Goal: Task Accomplishment & Management: Manage account settings

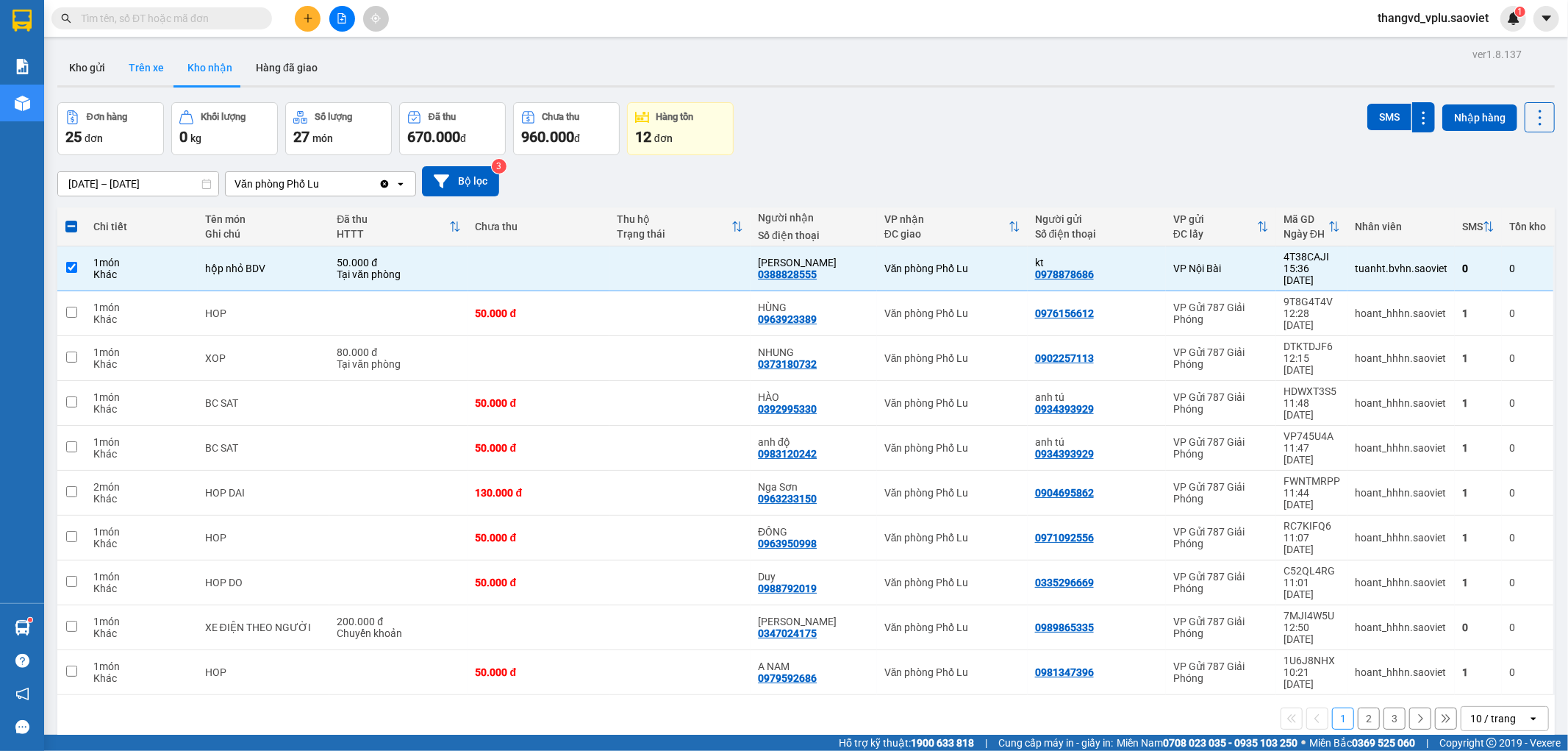
click at [158, 76] on button "Trên xe" at bounding box center [145, 68] width 58 height 35
type input "[DATE] – [DATE]"
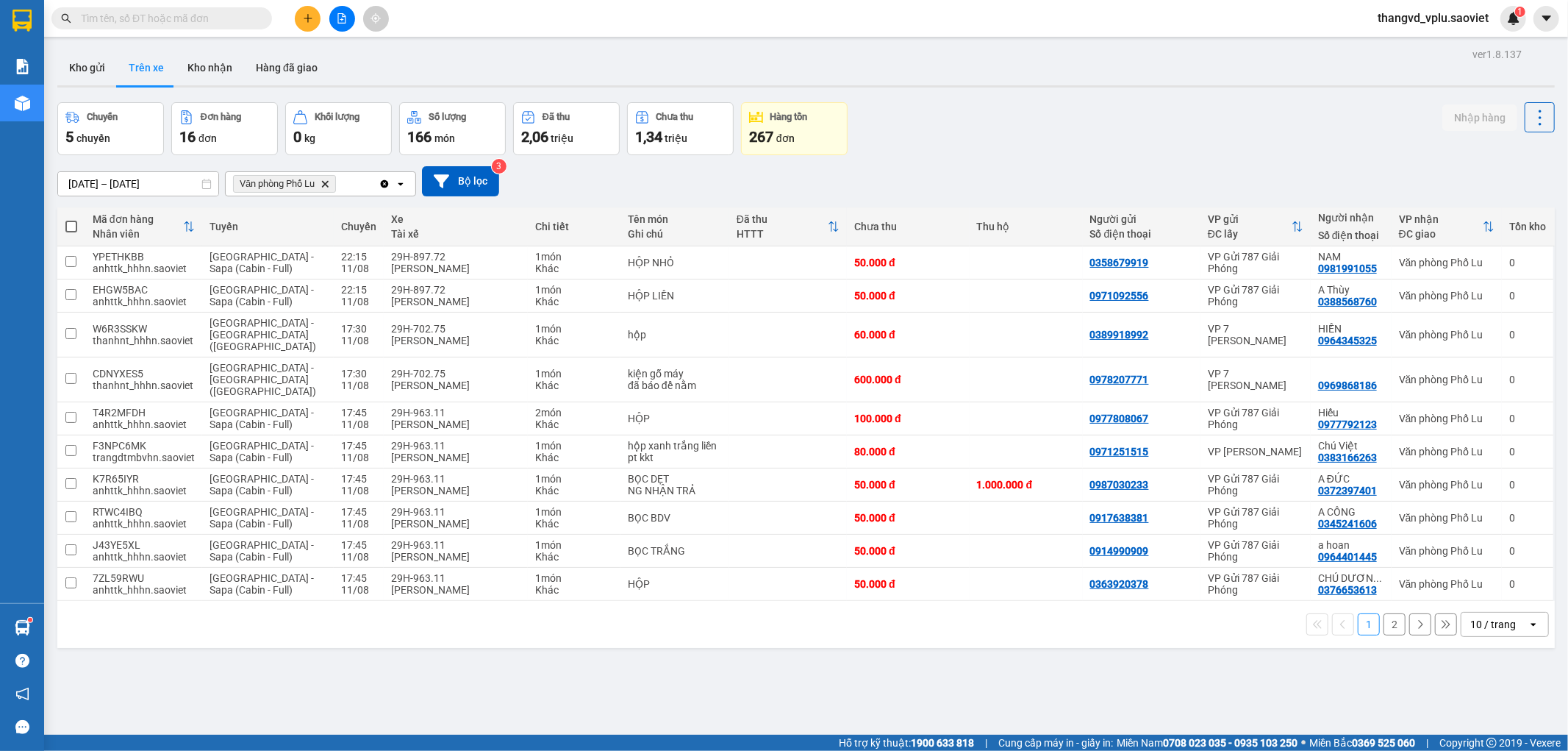
click at [1386, 614] on button "2" at bounding box center [1395, 625] width 22 height 22
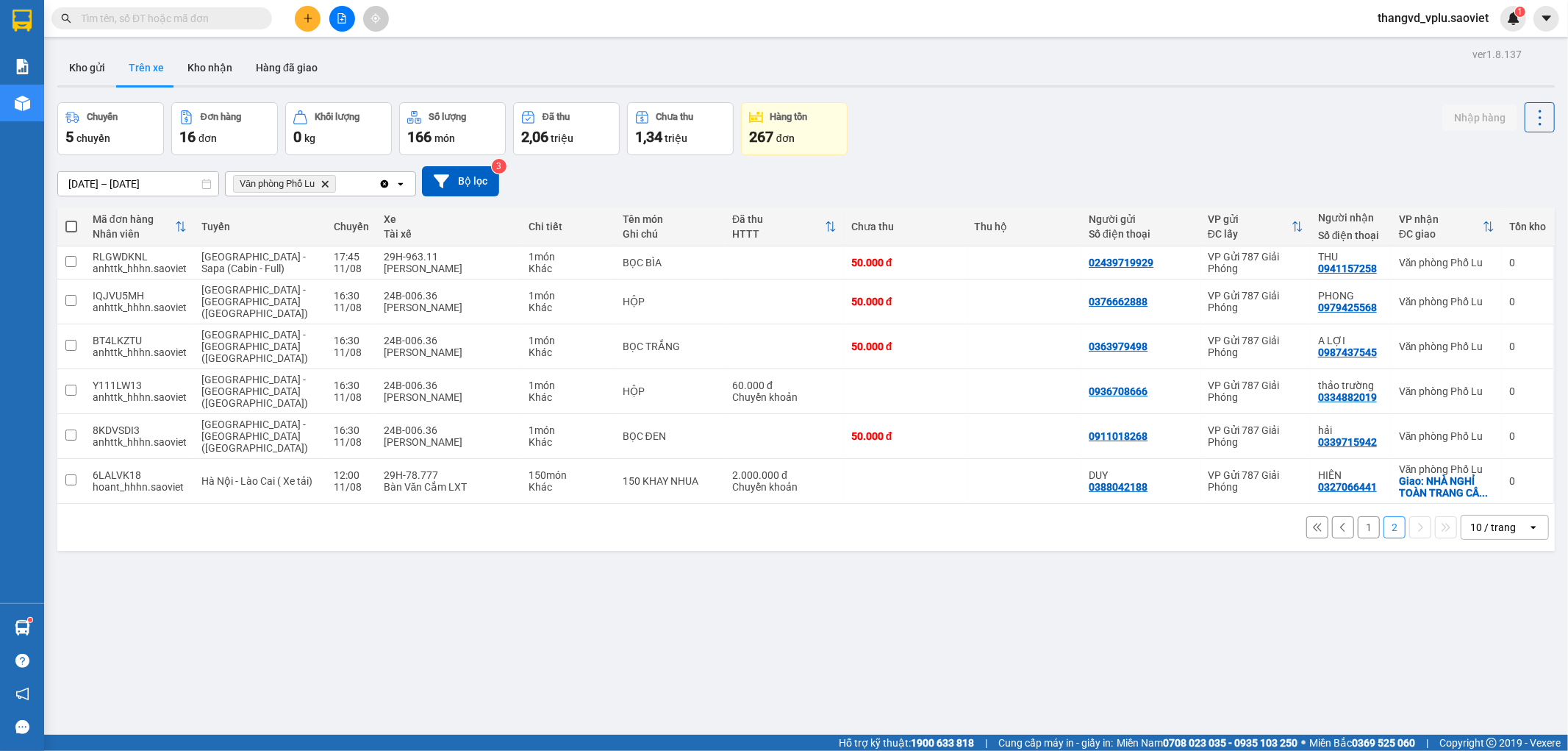
click at [1360, 516] on button "1" at bounding box center [1369, 528] width 22 height 22
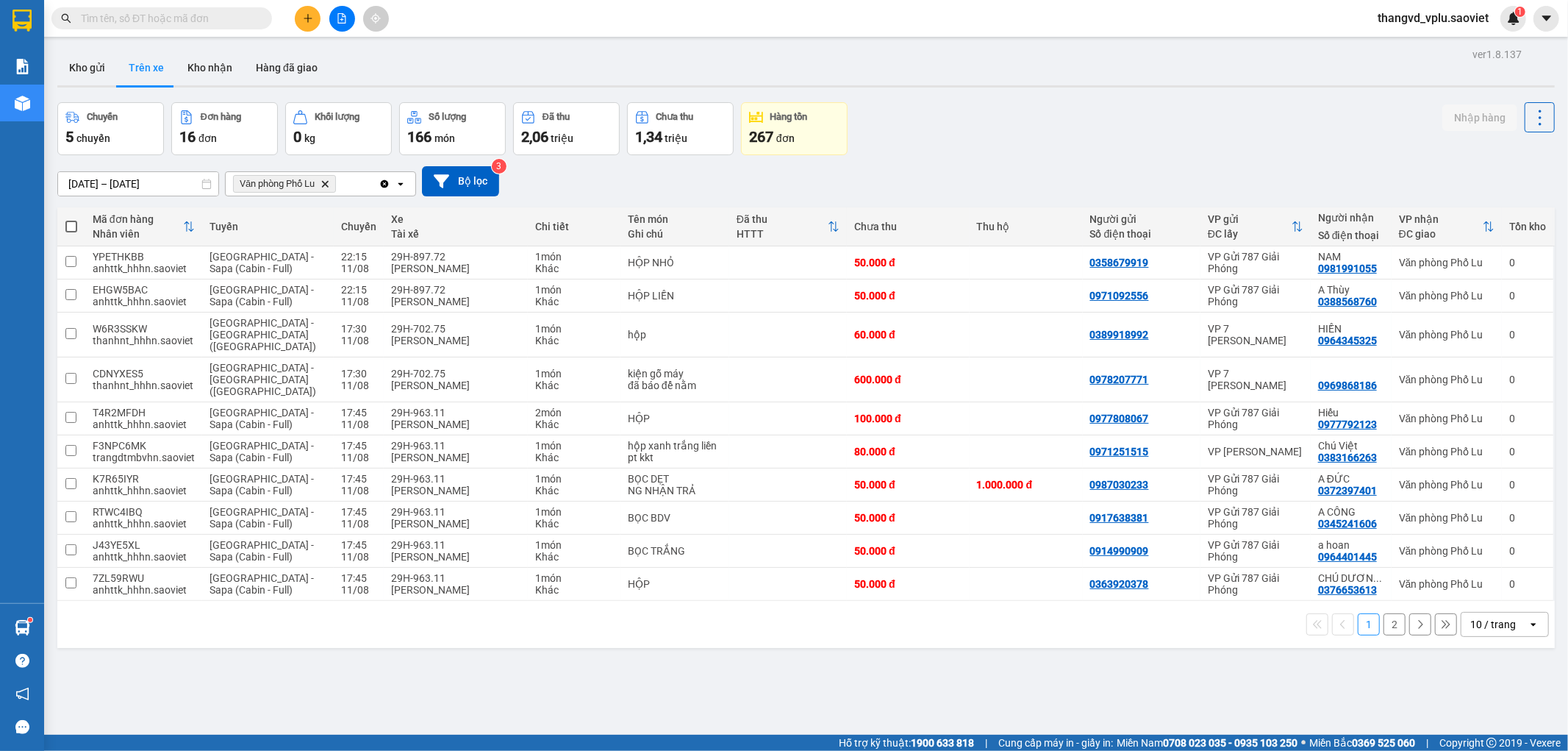
click at [1384, 614] on button "2" at bounding box center [1395, 625] width 22 height 22
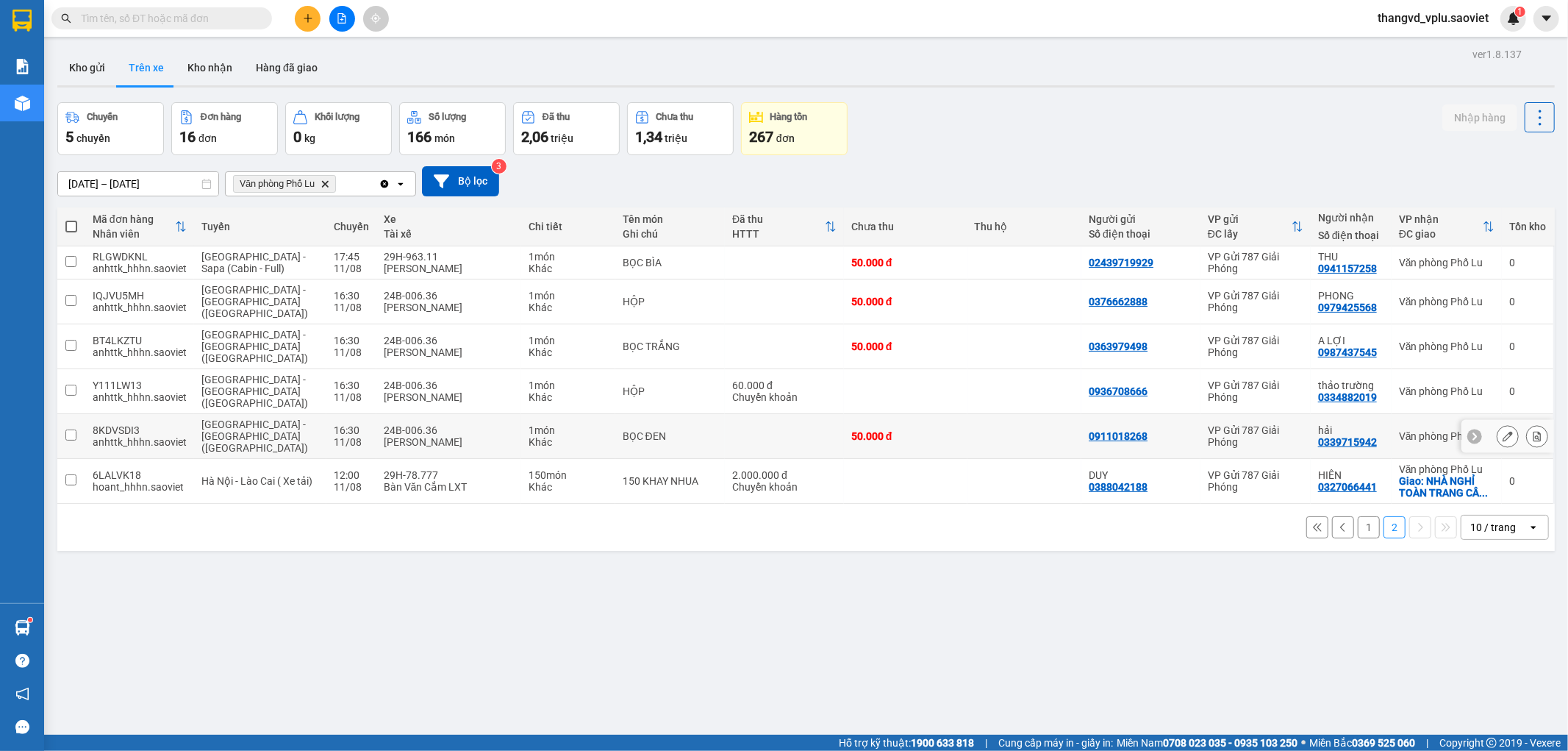
click at [399, 425] on div "24B-006.36" at bounding box center [449, 430] width 131 height 12
checkbox input "true"
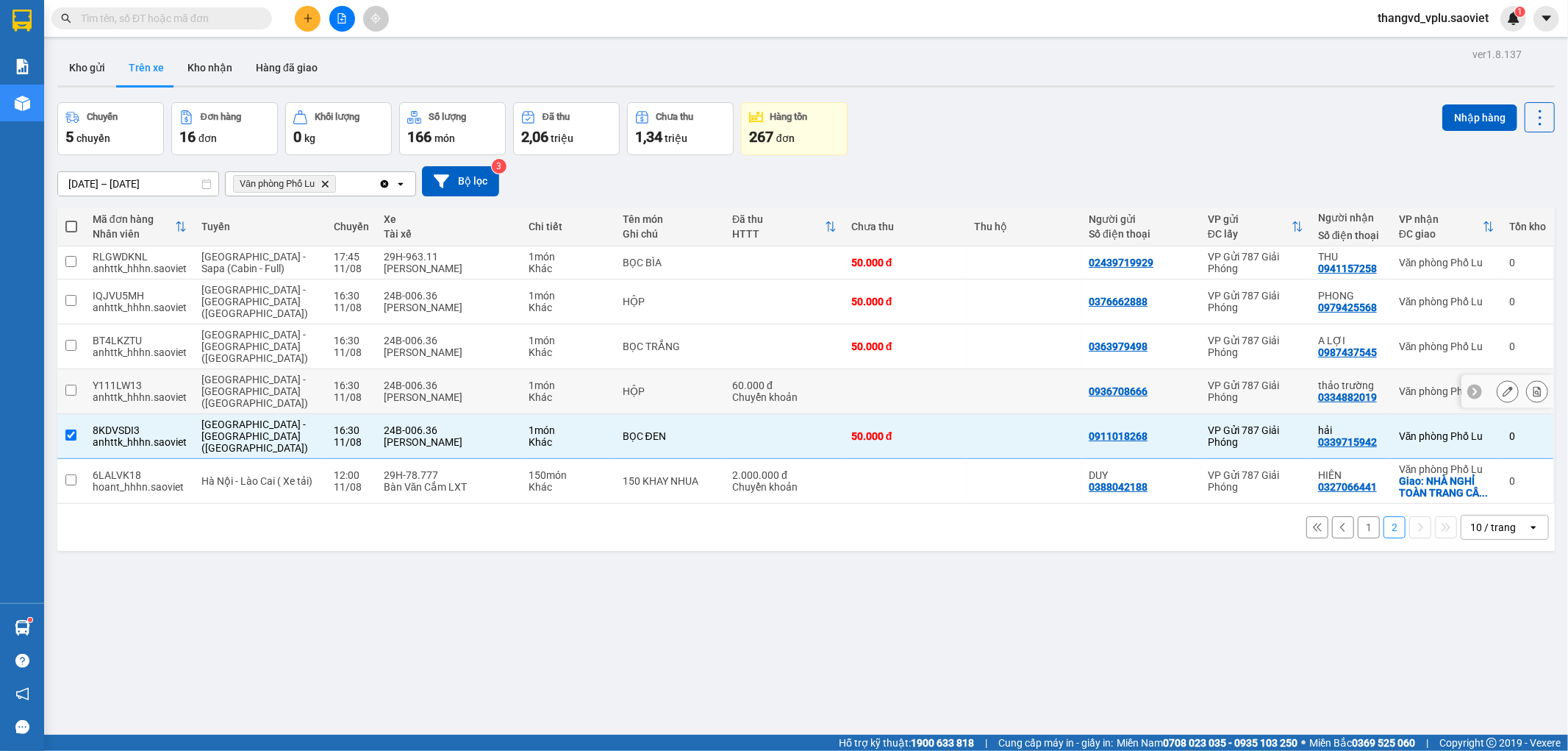
click at [394, 391] on div "[PERSON_NAME]" at bounding box center [449, 397] width 131 height 12
checkbox input "true"
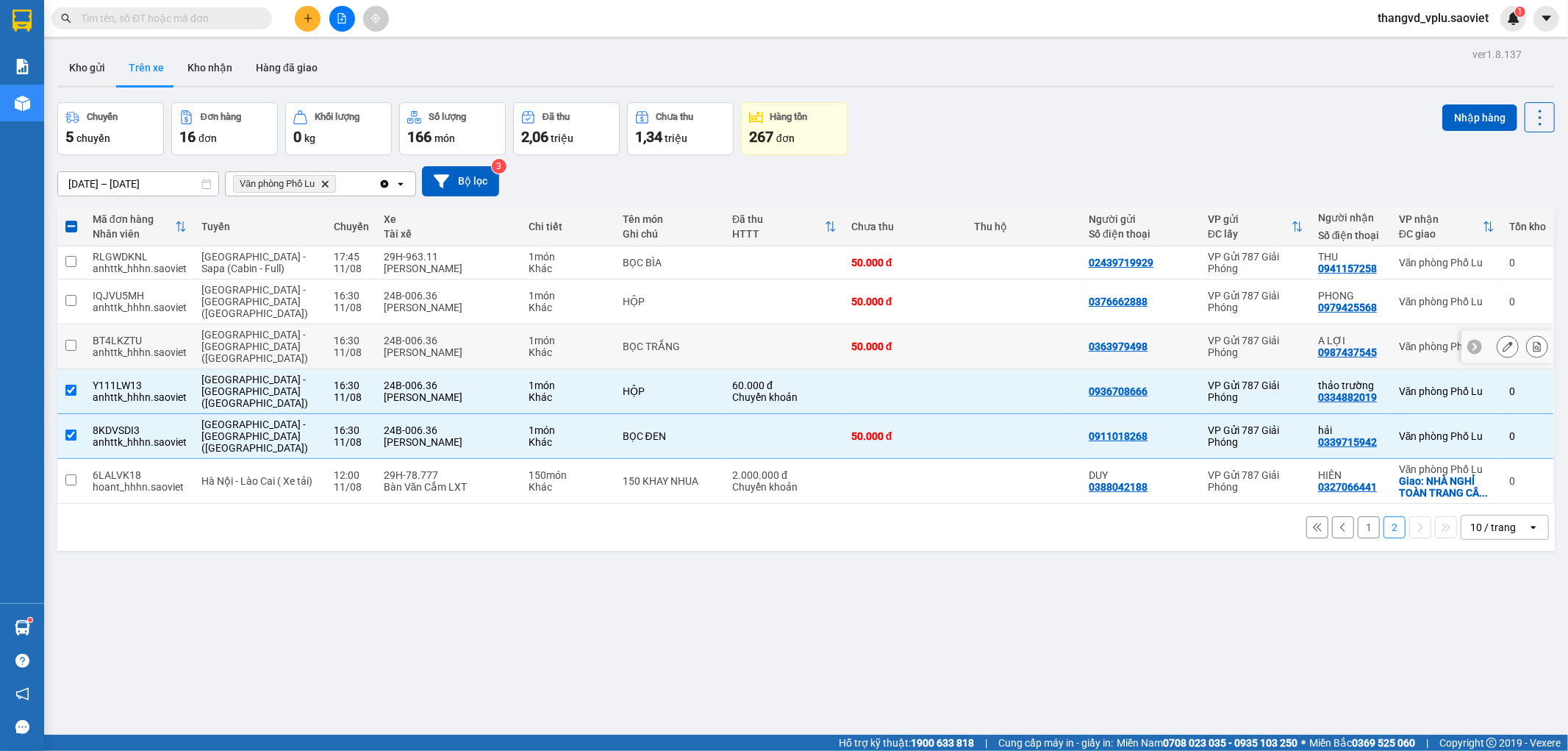
click at [393, 335] on div "24B-006.36" at bounding box center [449, 340] width 131 height 12
checkbox input "true"
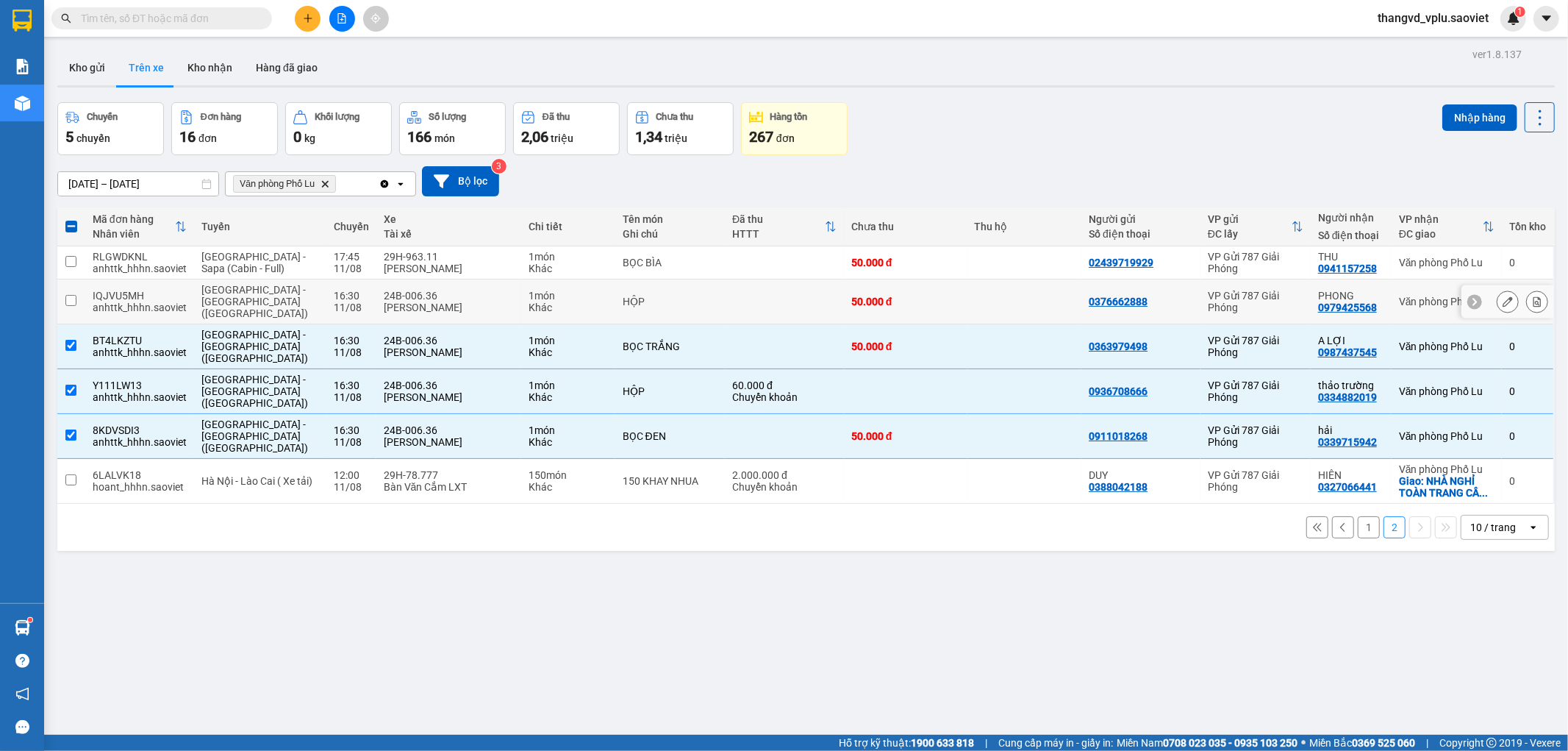
click at [398, 290] on div "24B-006.36" at bounding box center [449, 296] width 131 height 12
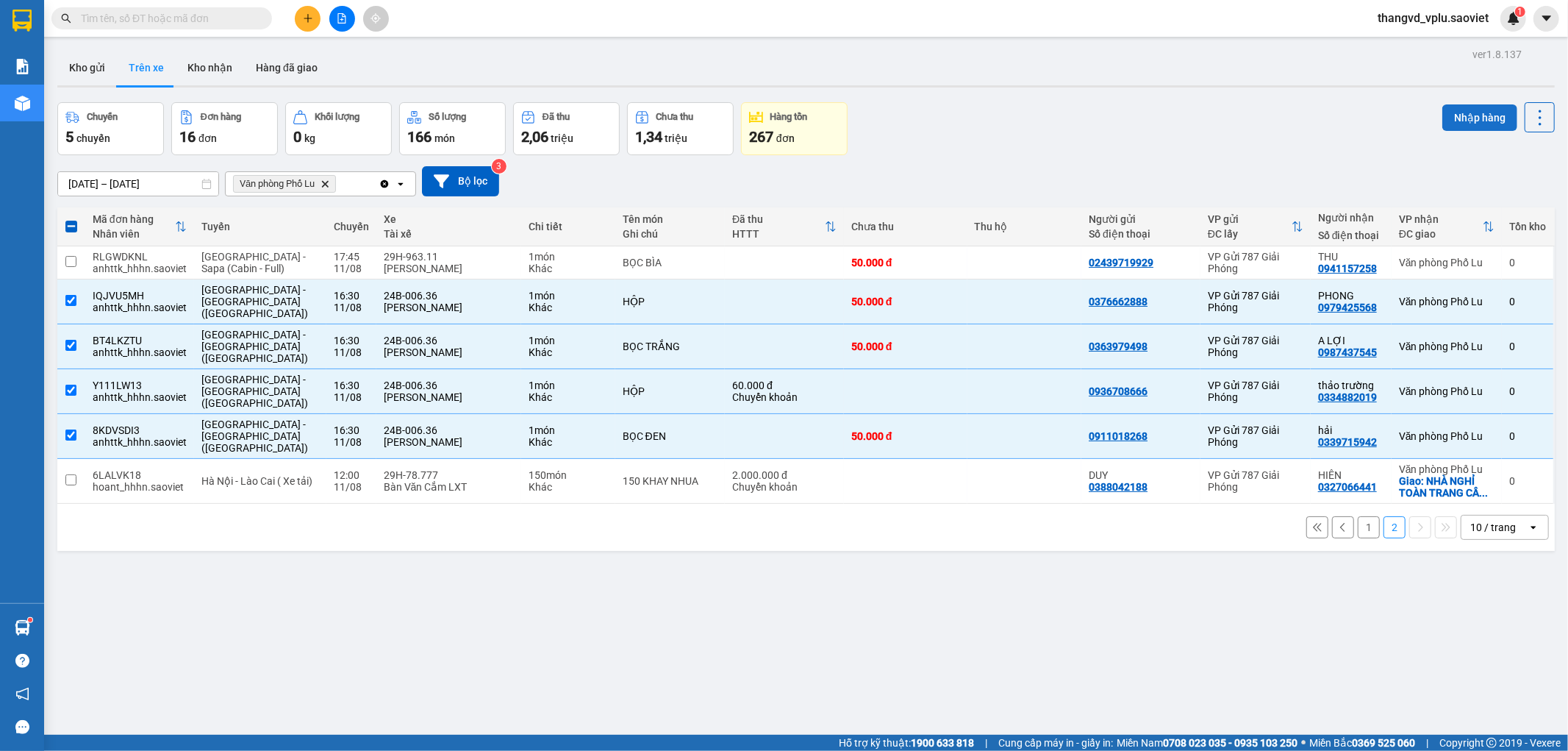
click at [1457, 108] on button "Nhập hàng" at bounding box center [1479, 118] width 75 height 27
checkbox input "false"
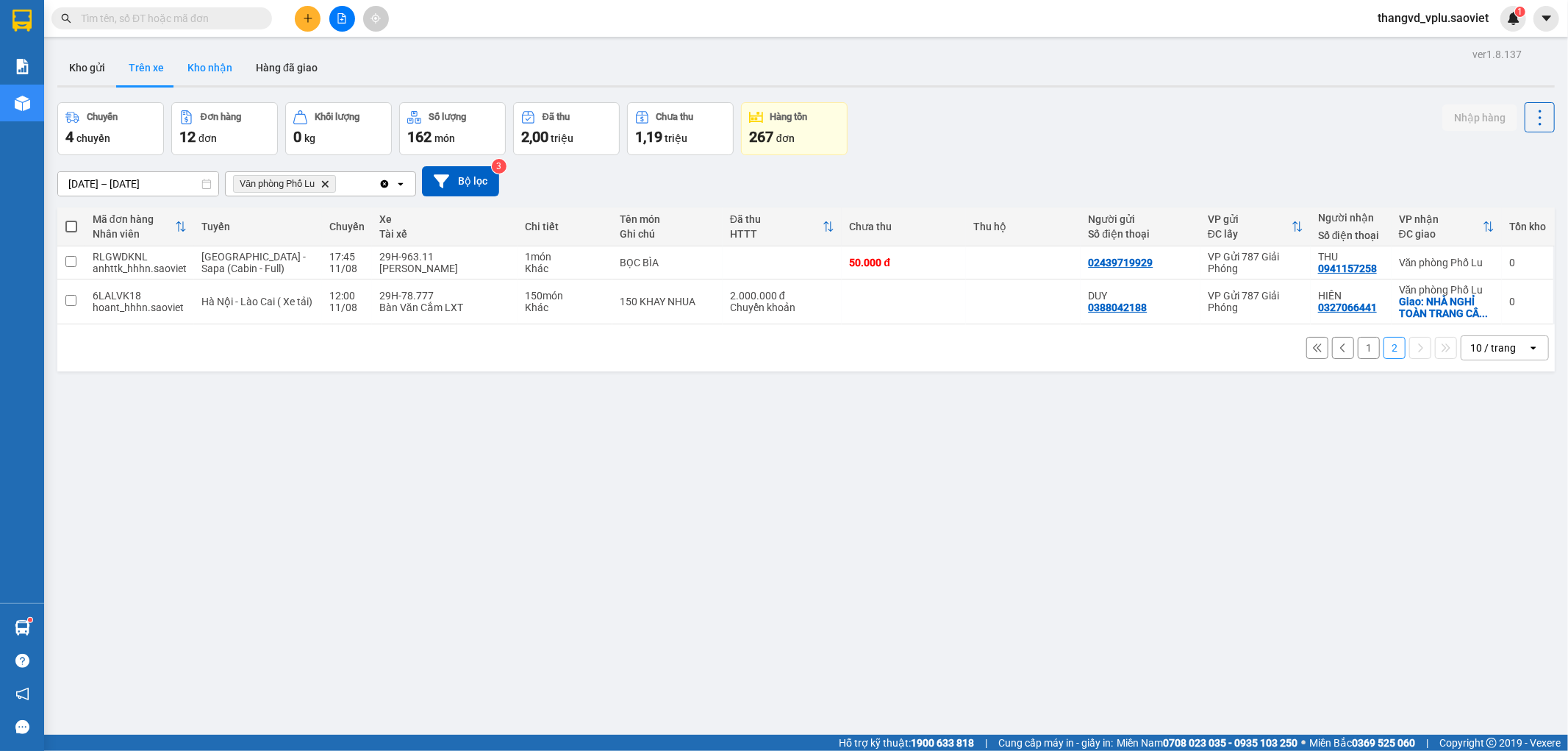
click at [206, 59] on button "Kho nhận" at bounding box center [210, 68] width 69 height 35
type input "[DATE] – [DATE]"
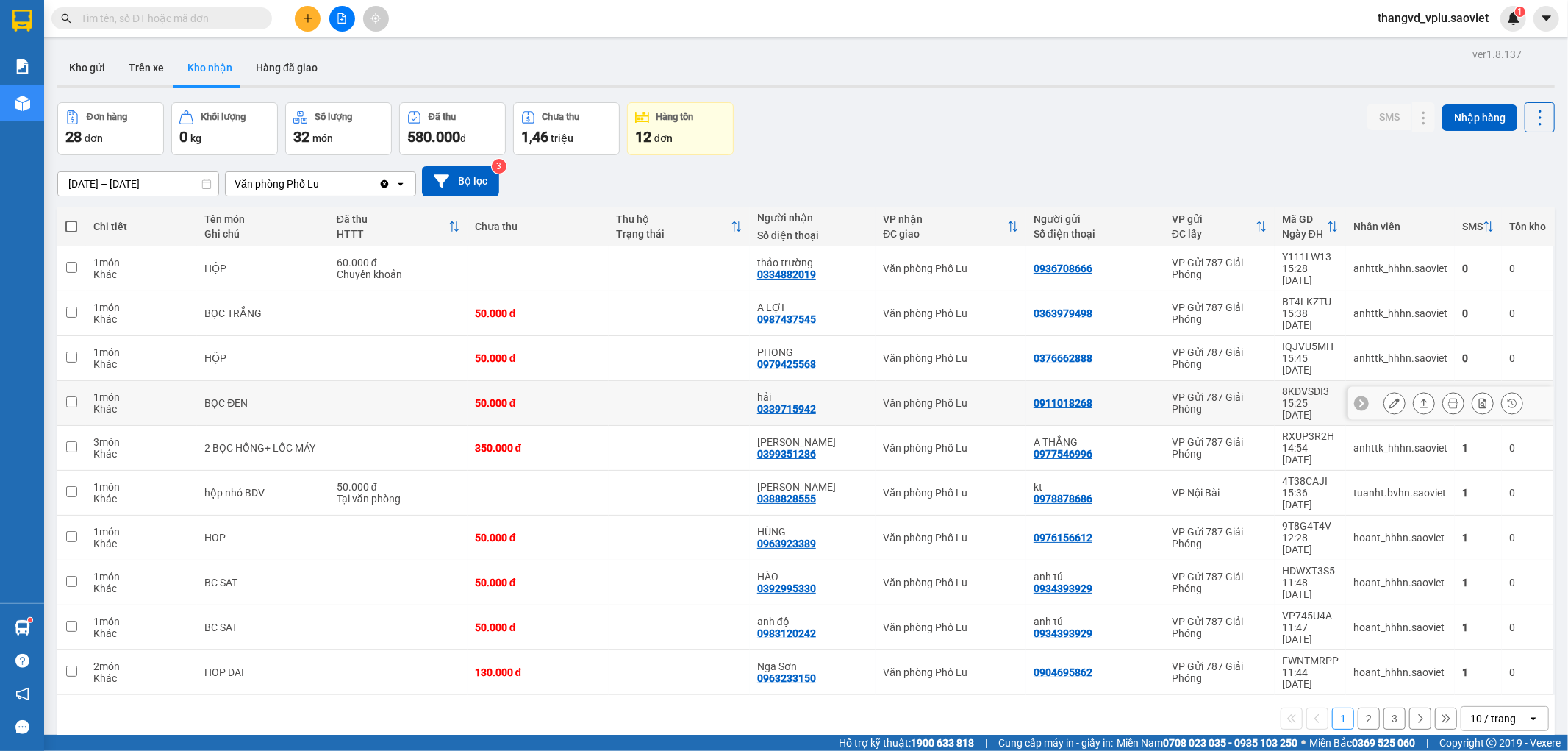
click at [285, 381] on td "BỌC ĐEN" at bounding box center [263, 403] width 132 height 45
checkbox input "true"
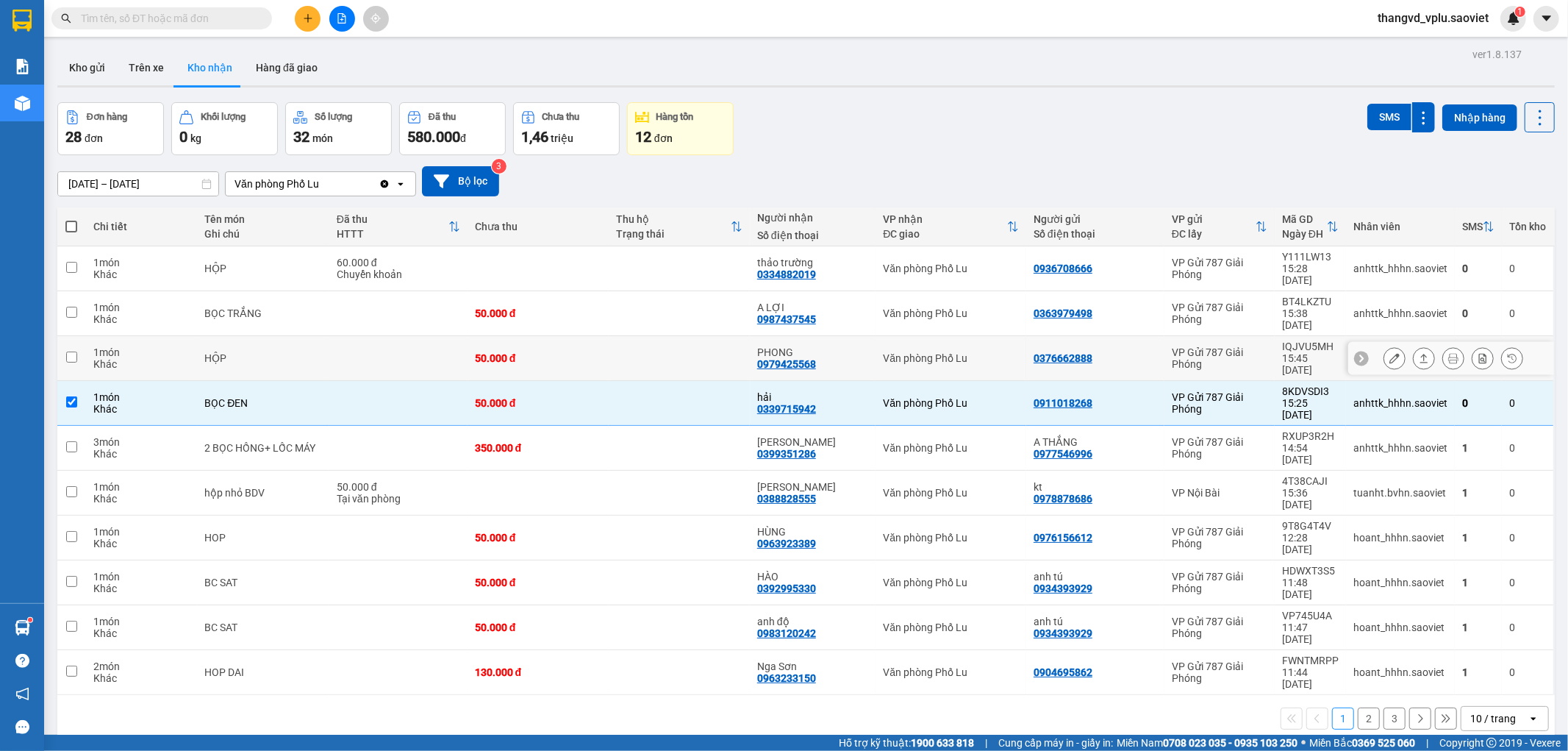
click at [293, 352] on div "HỘP" at bounding box center [263, 358] width 117 height 12
checkbox input "true"
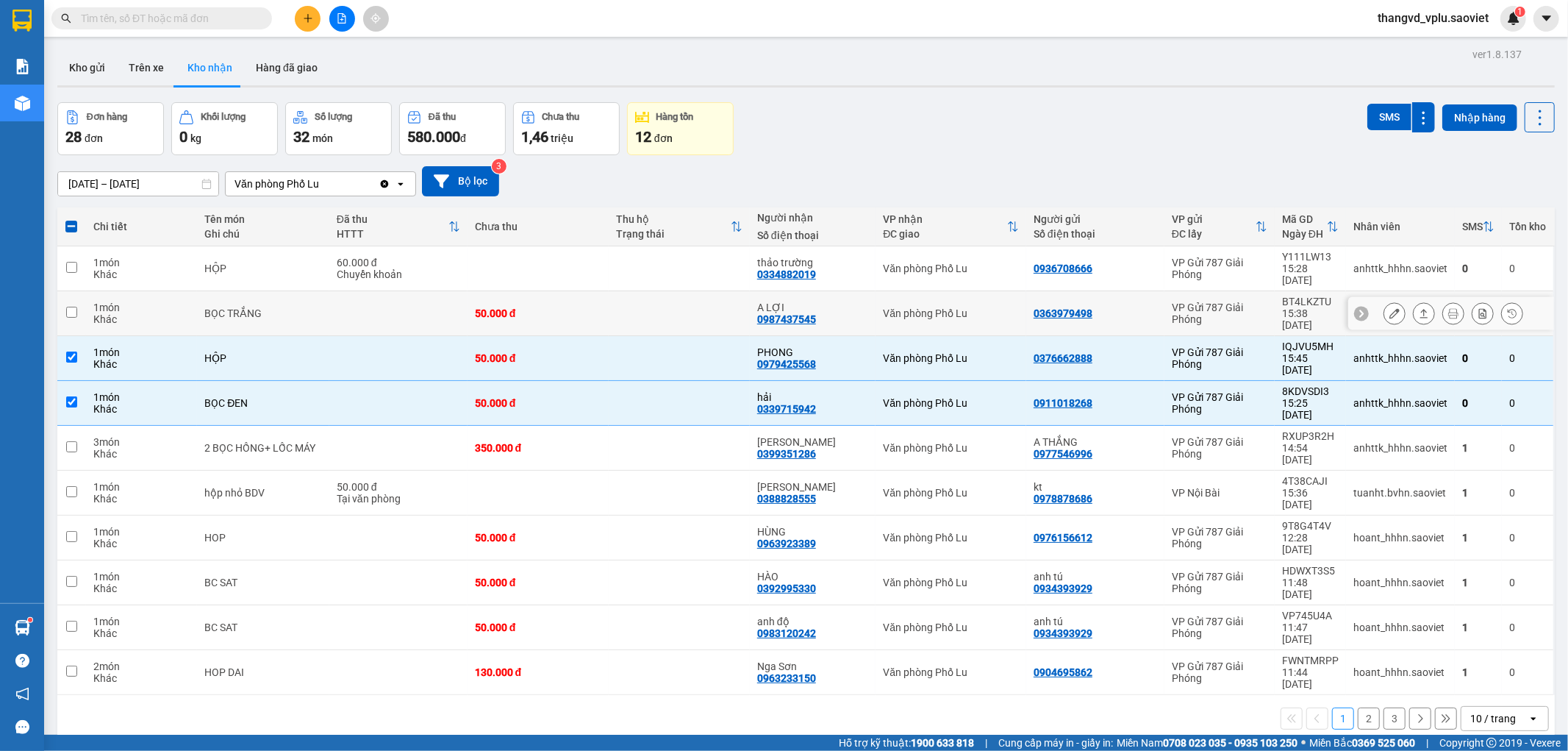
click at [293, 305] on td "BỌC TRẮNG" at bounding box center [263, 313] width 132 height 45
checkbox input "true"
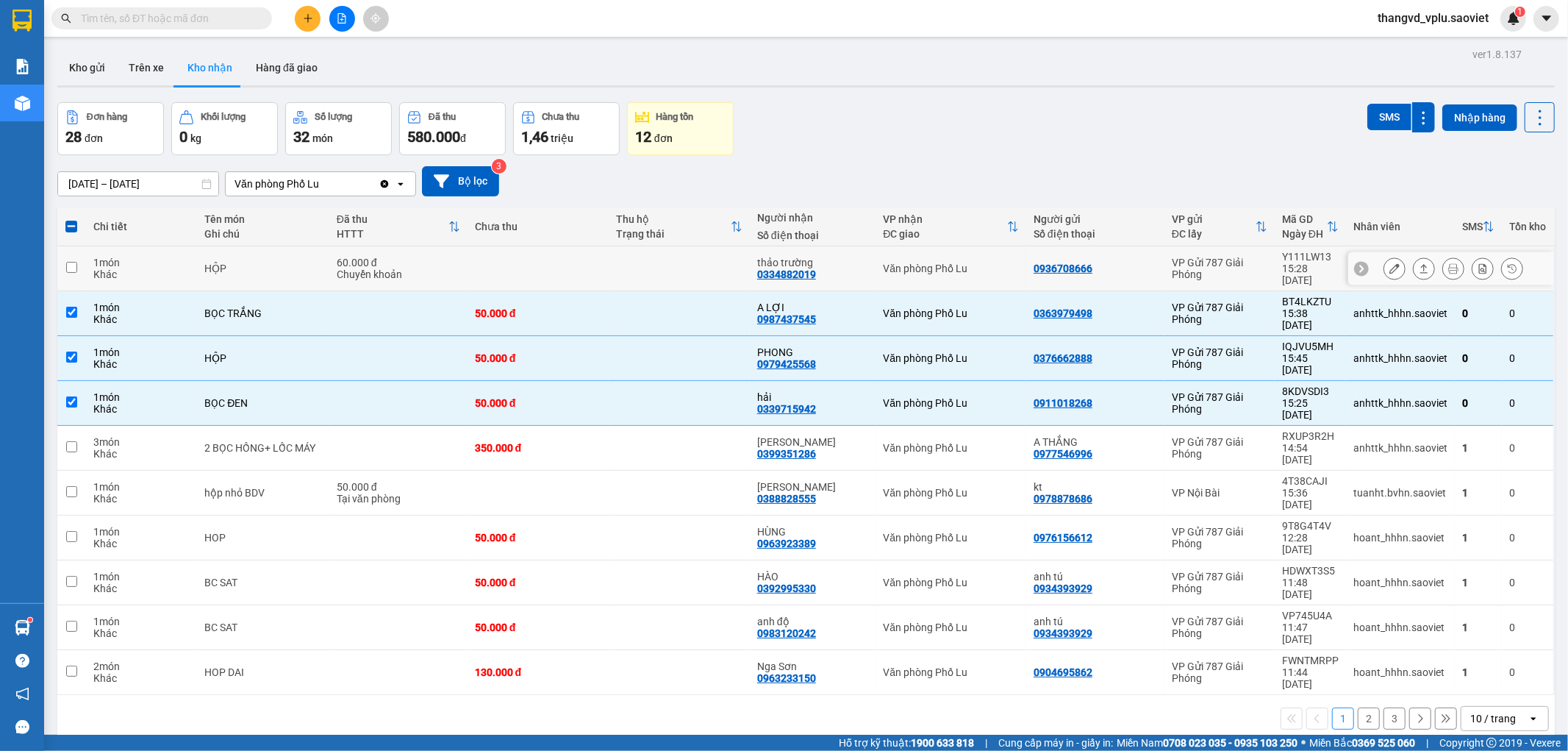
click at [283, 265] on div "HỘP" at bounding box center [263, 268] width 117 height 12
checkbox input "true"
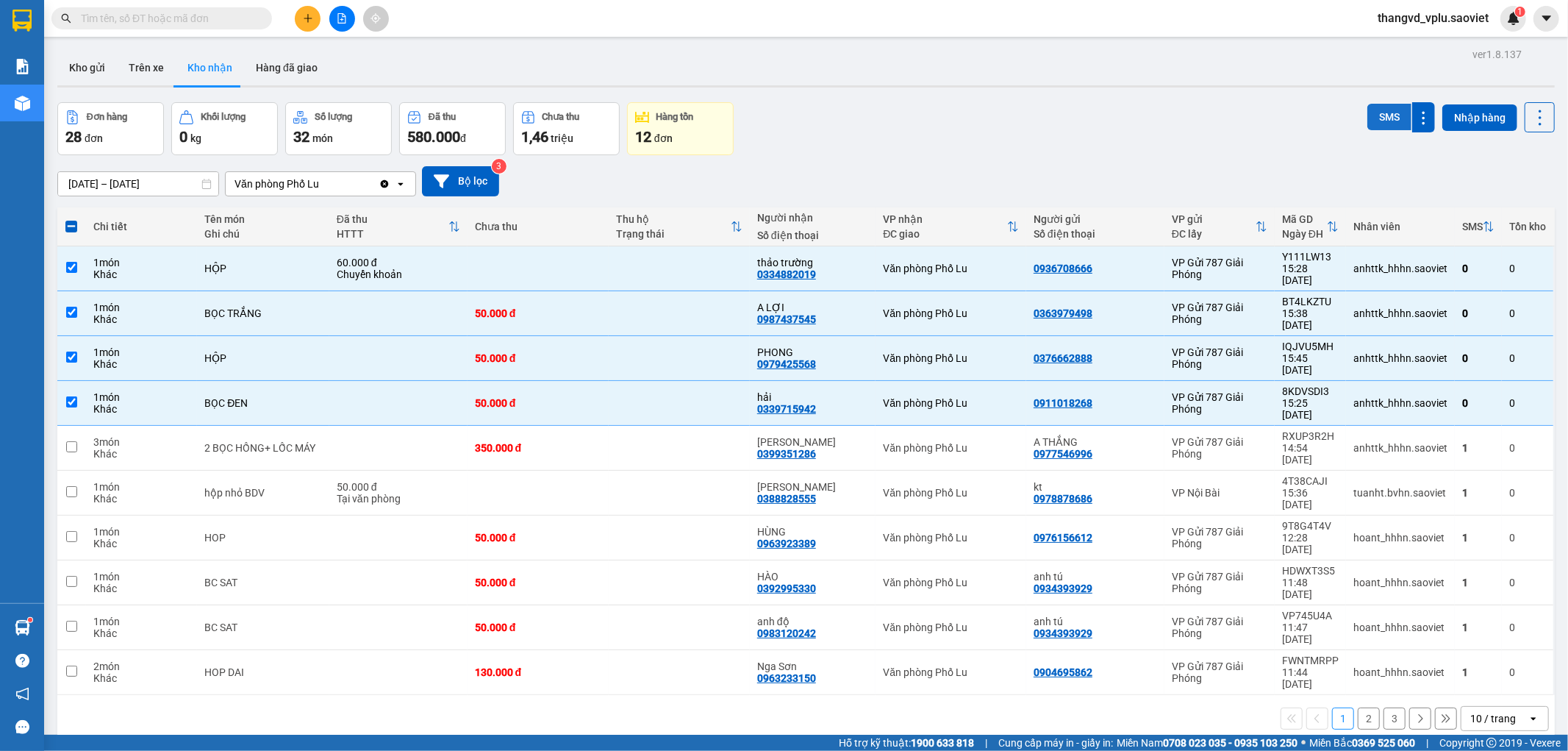
click at [1373, 108] on button "SMS" at bounding box center [1390, 117] width 44 height 27
click at [169, 23] on input "text" at bounding box center [167, 18] width 173 height 16
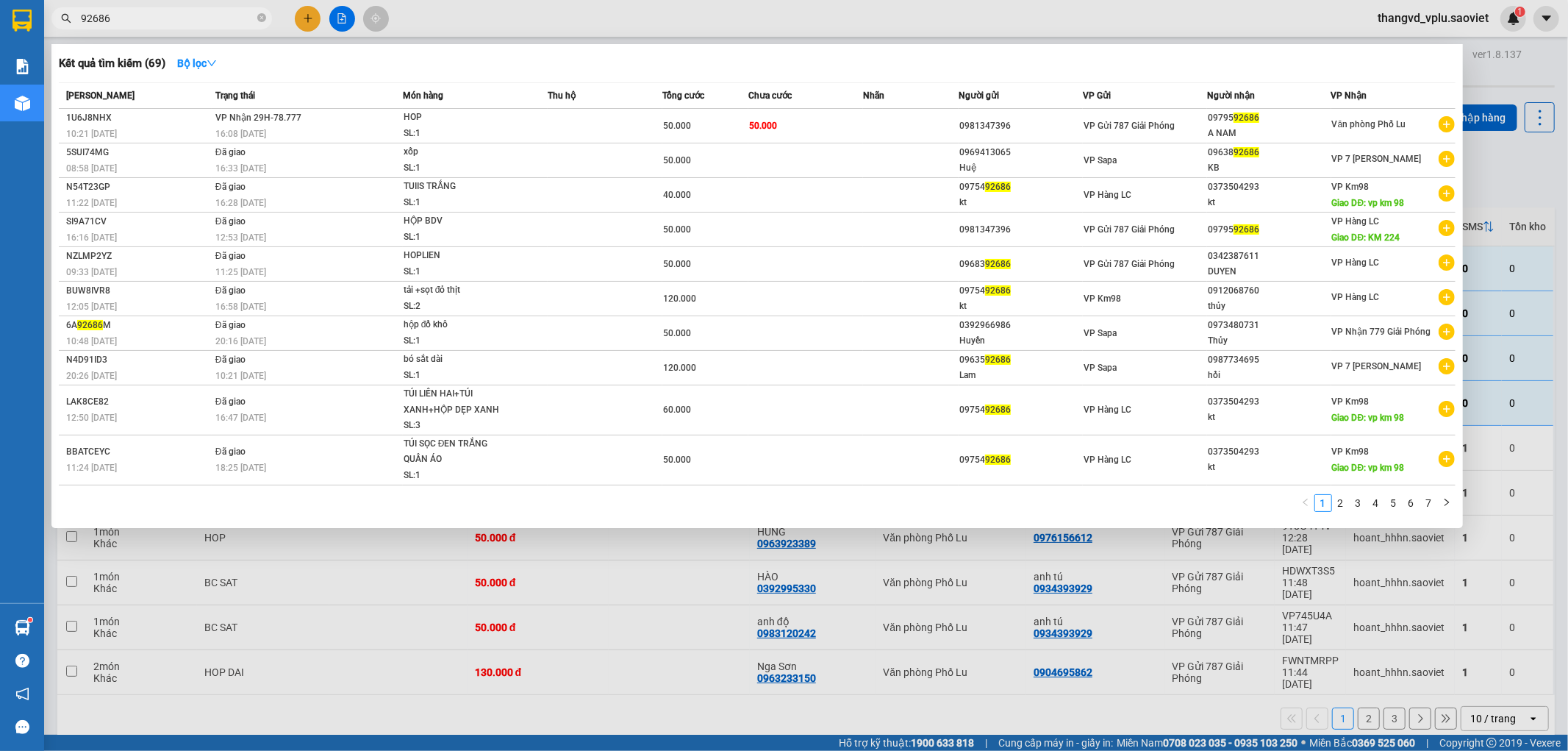
click at [225, 6] on div at bounding box center [784, 376] width 1568 height 751
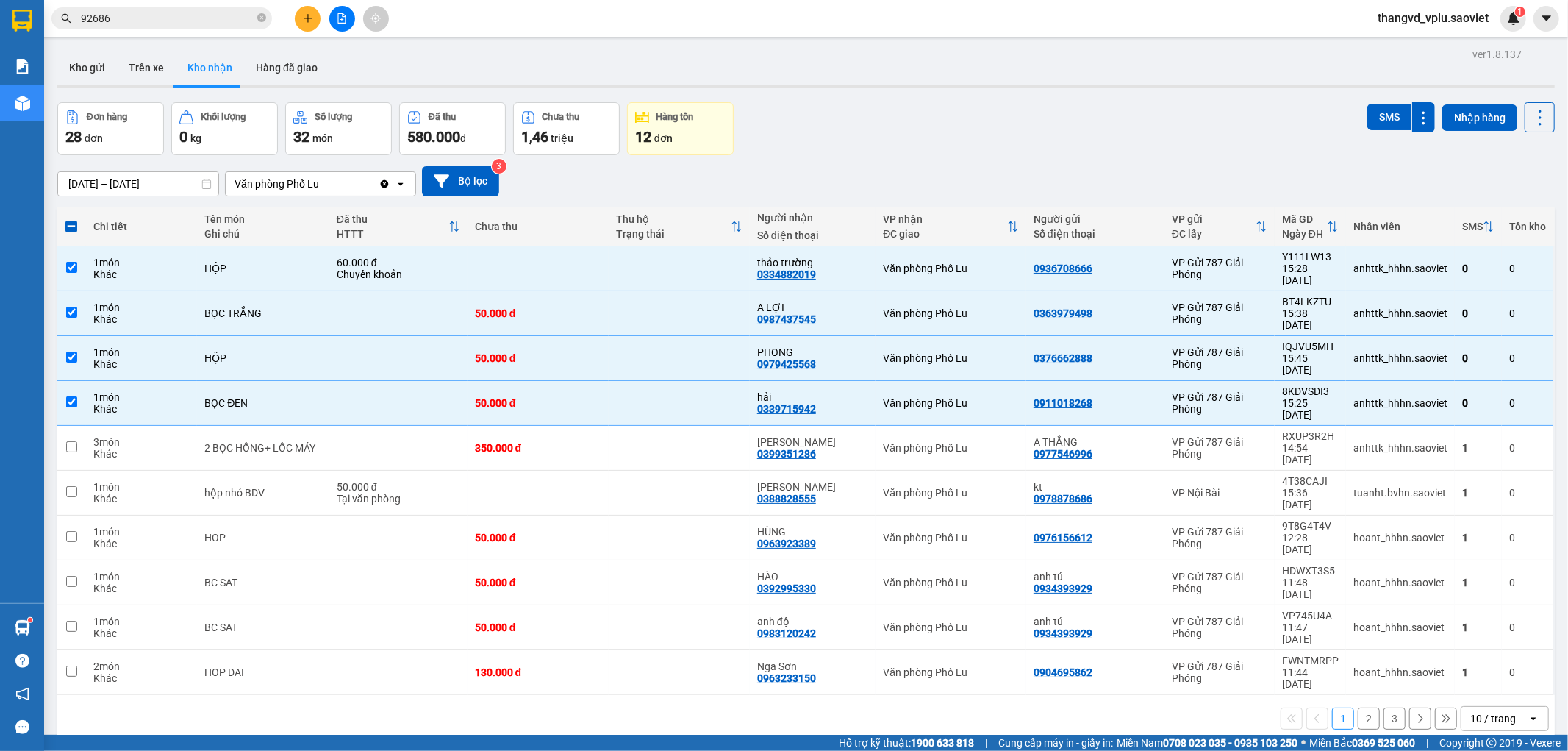
click at [225, 6] on div "Kết quả tìm kiếm ( 69 ) Bộ lọc Mã ĐH Trạng thái Món hàng Thu hộ Tổng cước Chưa …" at bounding box center [143, 19] width 286 height 26
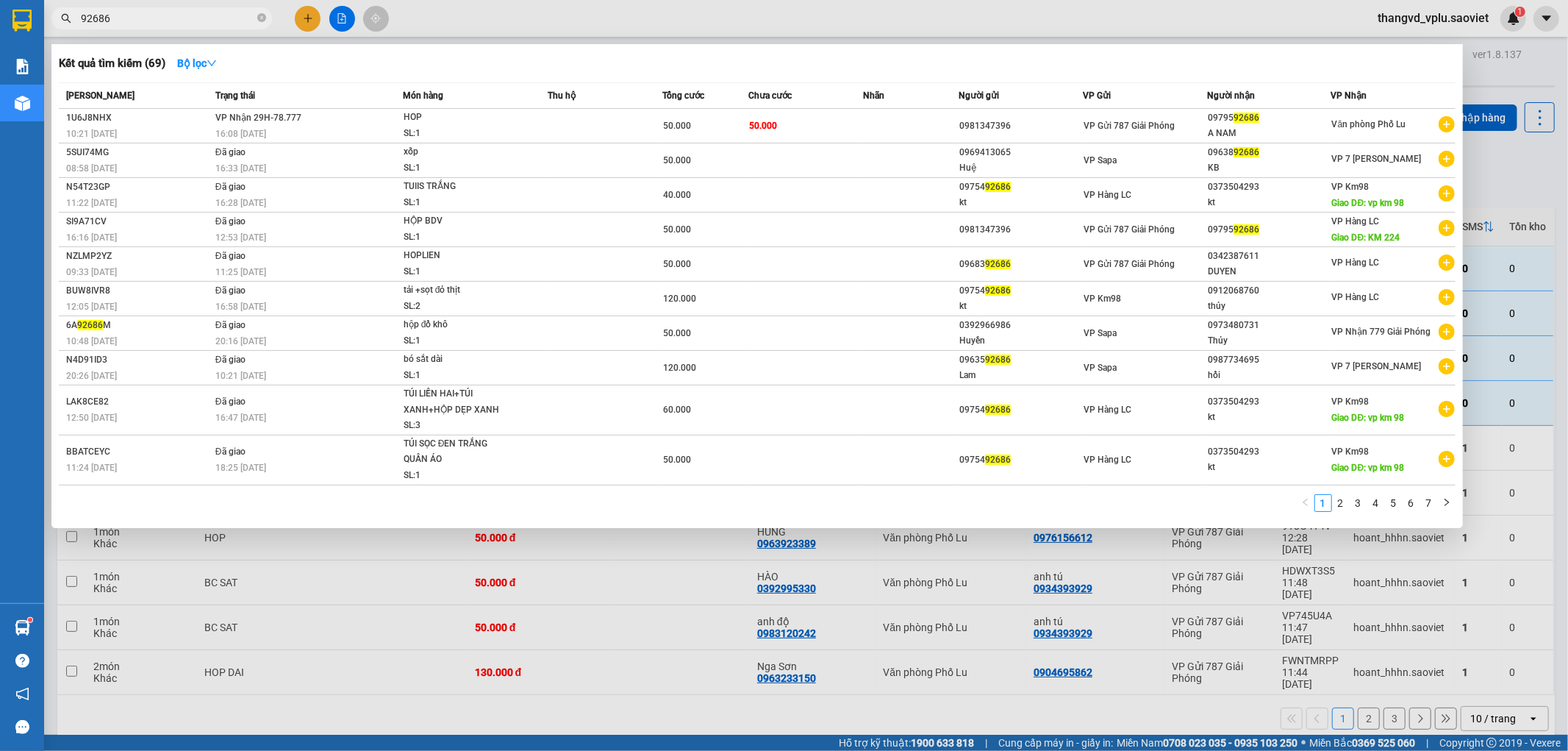
click at [186, 19] on input "92686" at bounding box center [167, 18] width 173 height 16
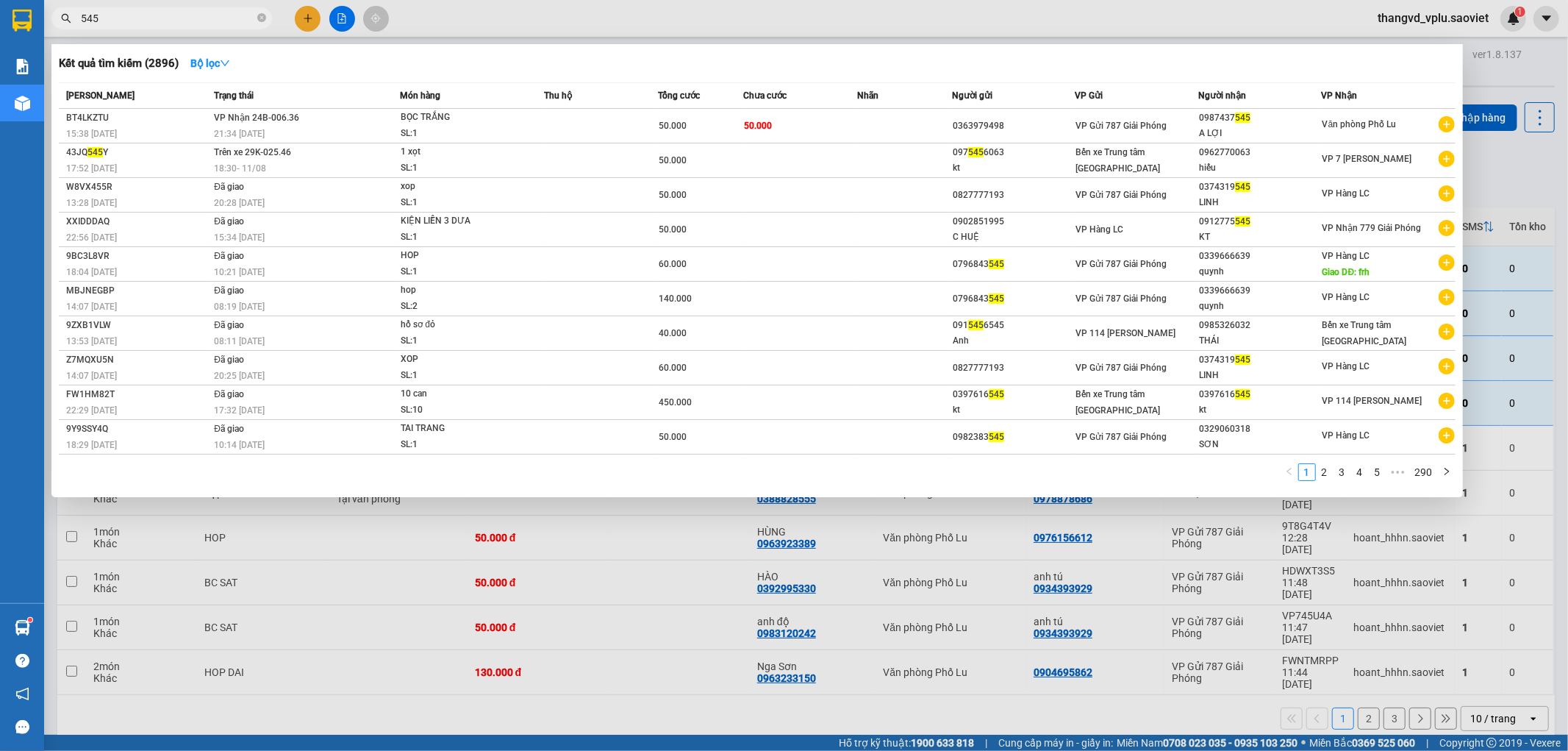
type input "545"
click at [596, 127] on td at bounding box center [601, 125] width 114 height 34
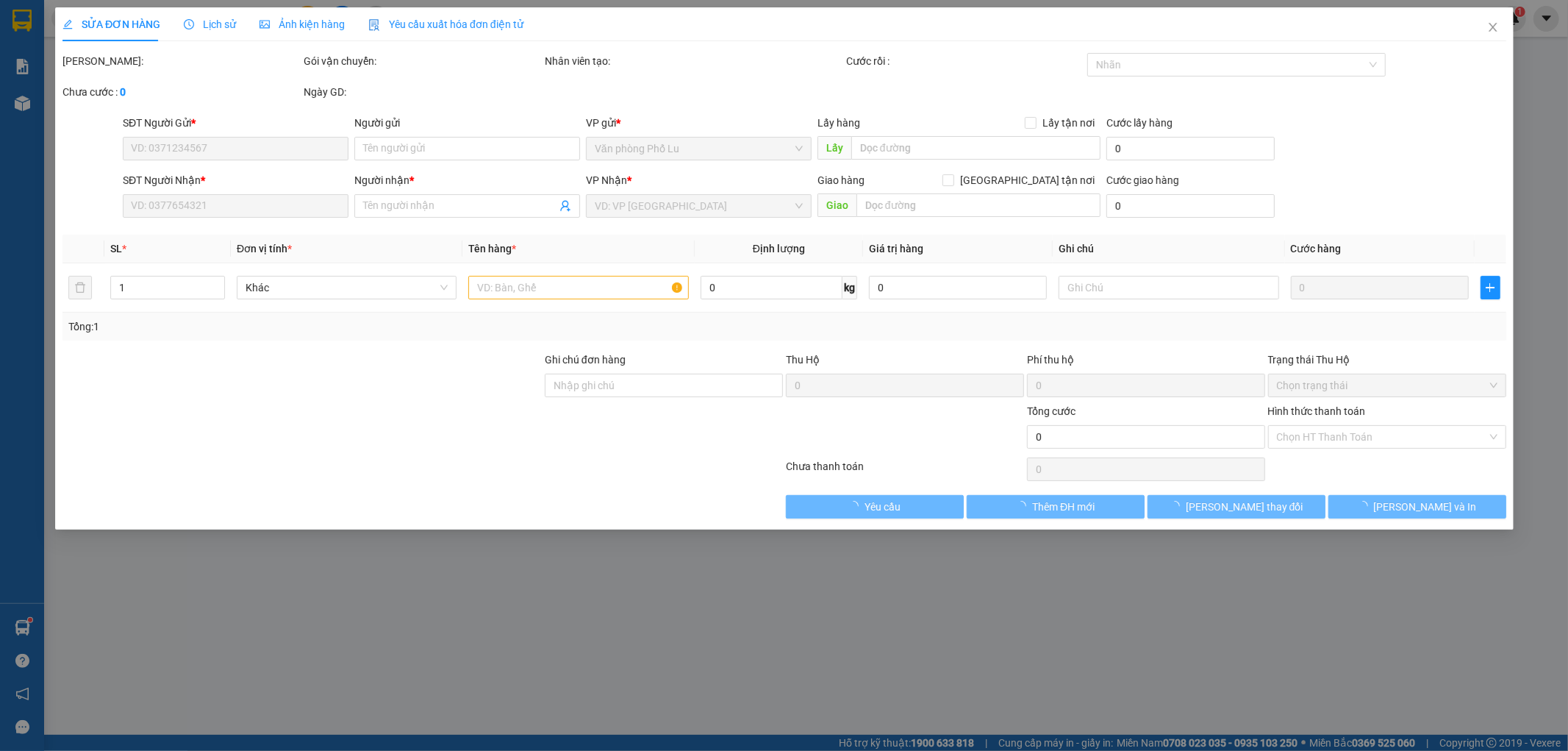
type input "0363979498"
type input "0987437545"
type input "A LỢI"
type input "50.000"
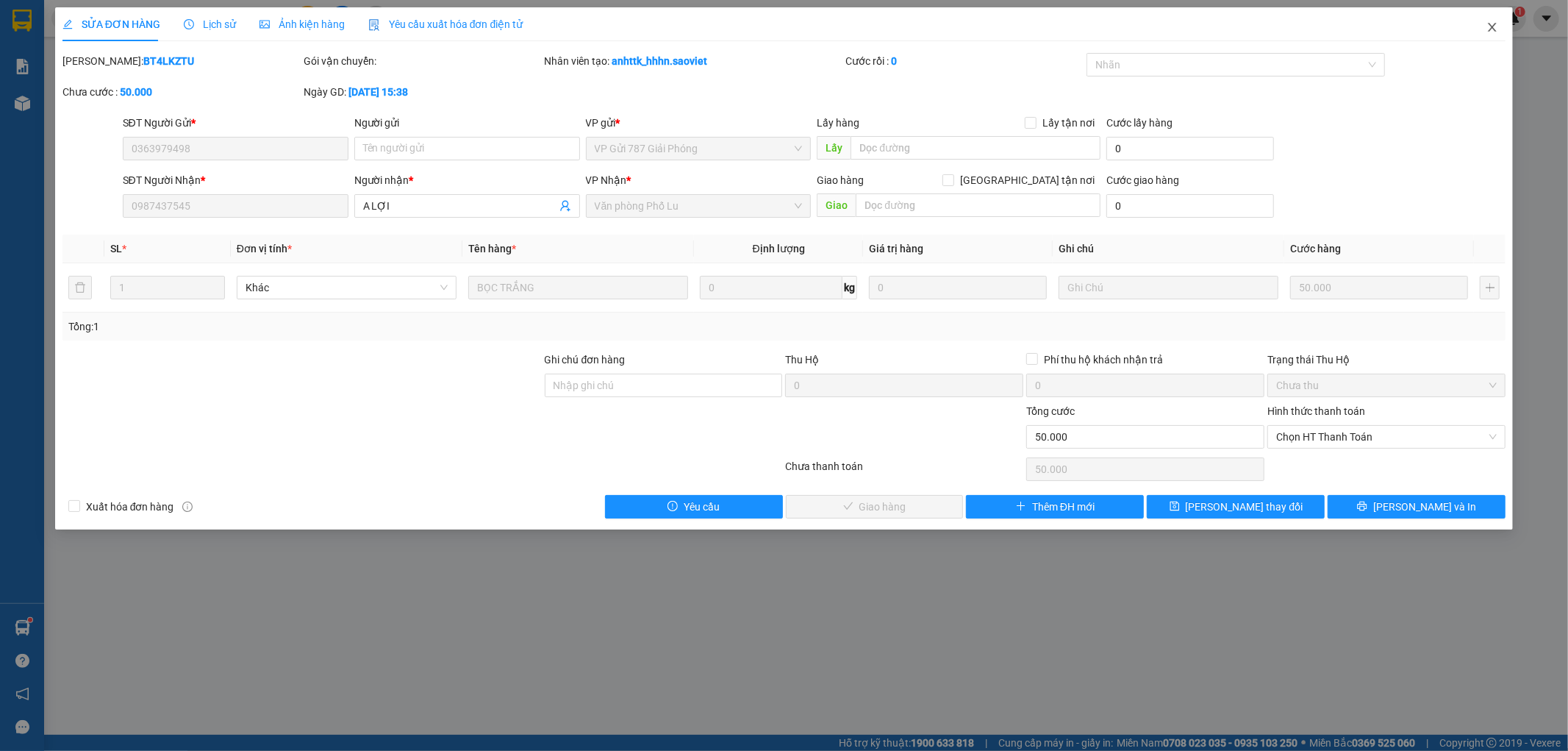
click at [1496, 31] on icon "close" at bounding box center [1492, 27] width 12 height 12
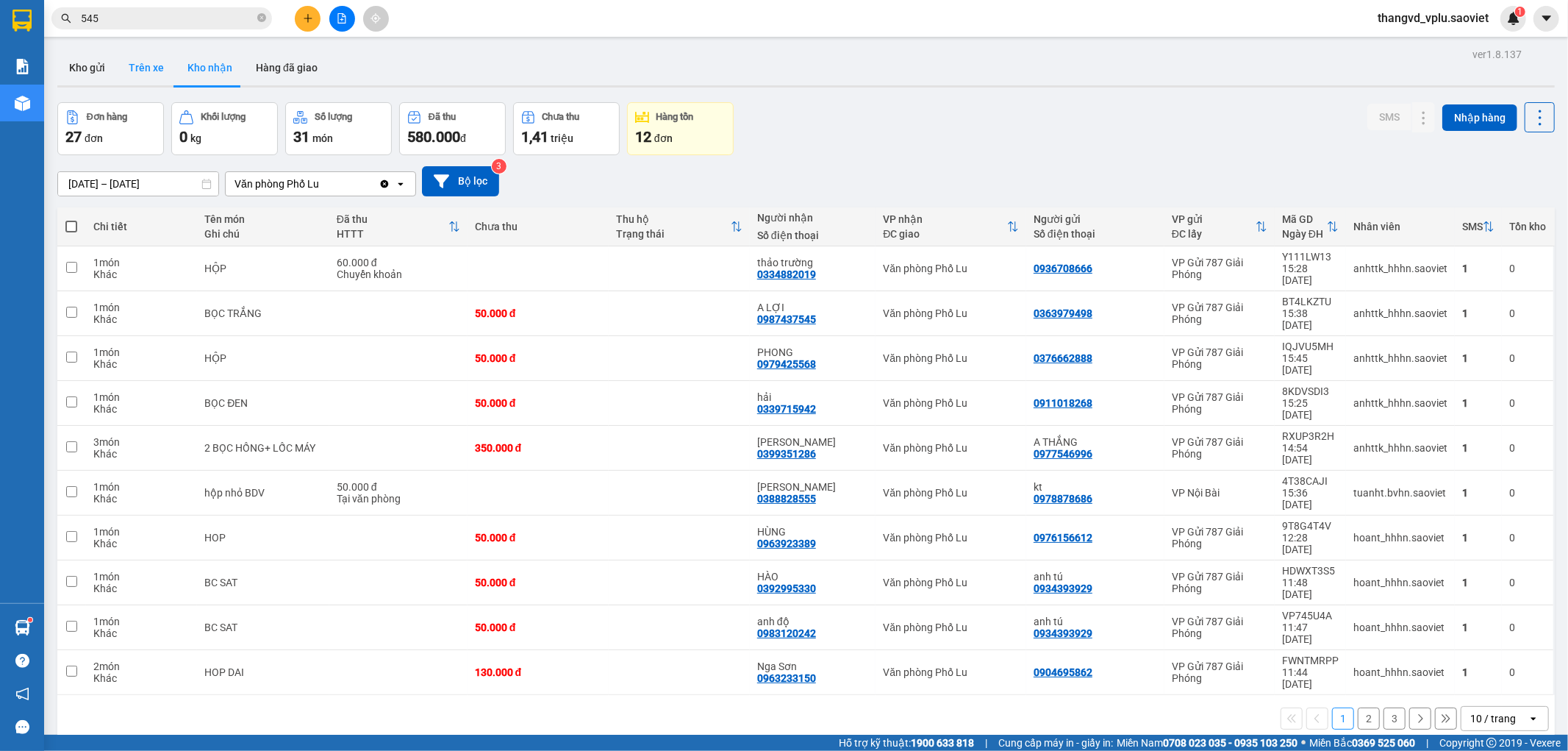
click at [152, 69] on button "Trên xe" at bounding box center [145, 68] width 58 height 35
type input "[DATE] – [DATE]"
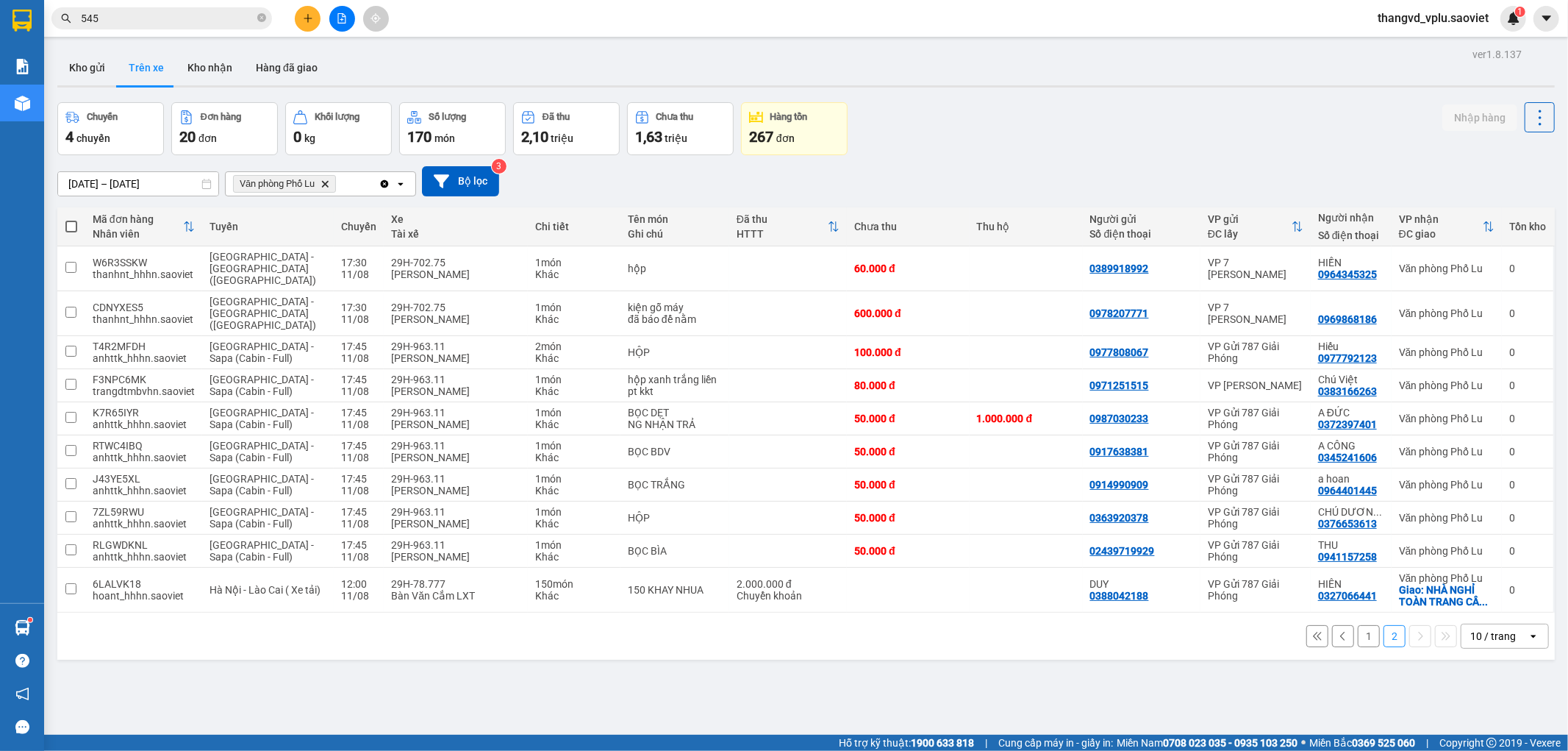
click at [1358, 625] on button "1" at bounding box center [1369, 636] width 22 height 22
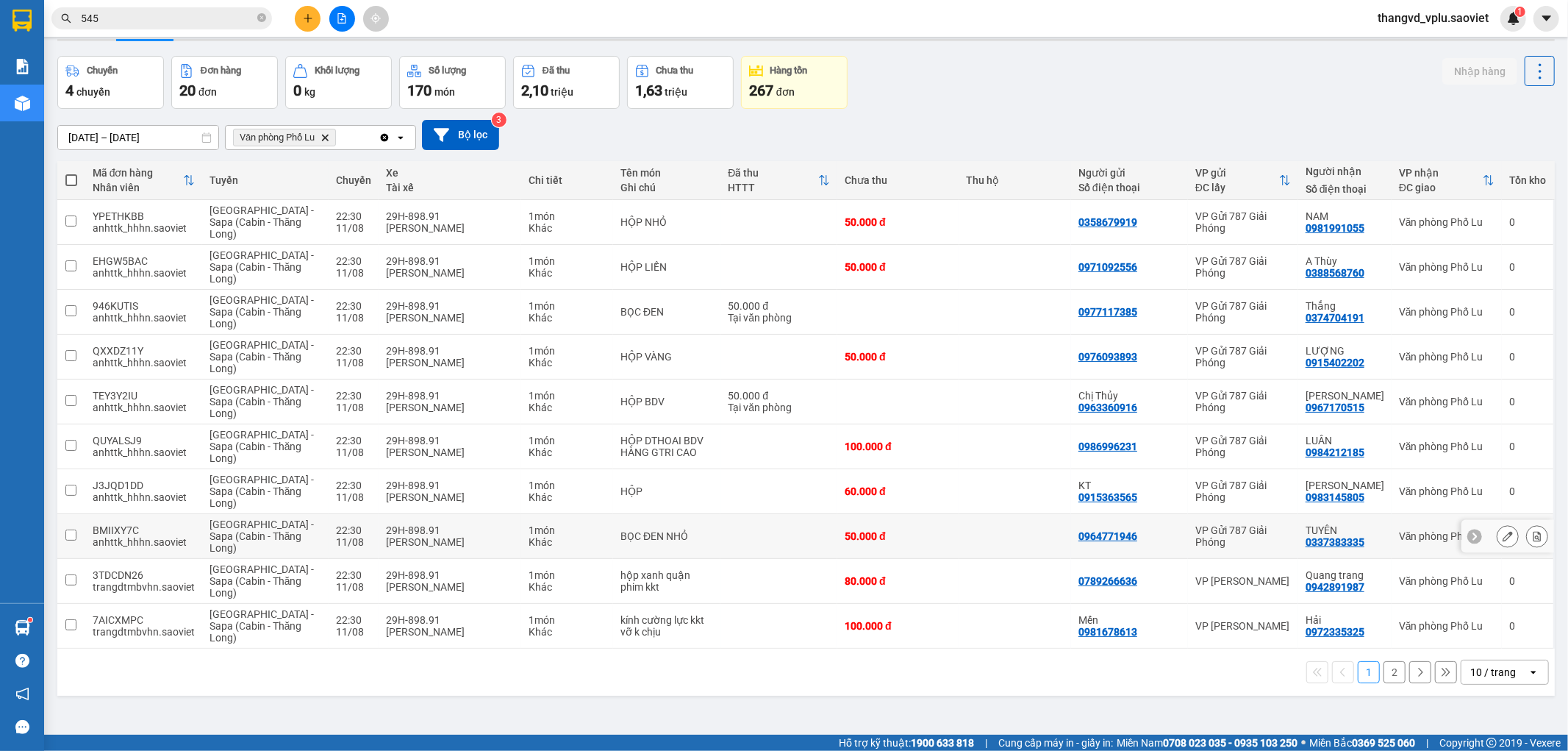
scroll to position [68, 0]
